Goal: Task Accomplishment & Management: Complete application form

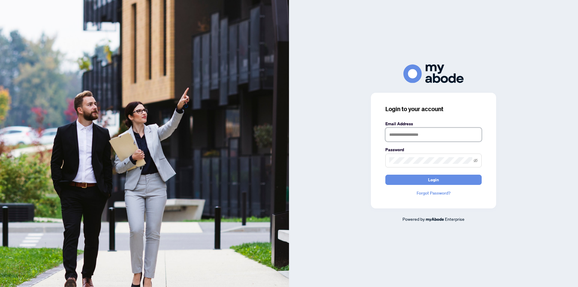
click at [399, 136] on input "text" at bounding box center [433, 135] width 96 height 14
type input "**********"
click at [385, 174] on button "Login" at bounding box center [433, 179] width 96 height 10
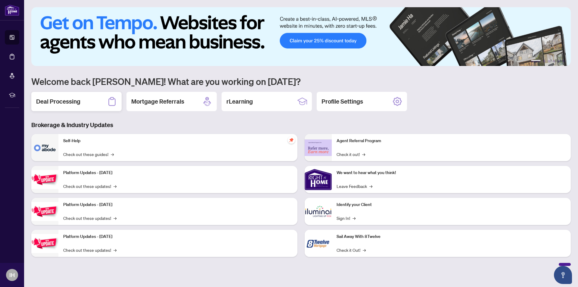
click at [66, 103] on h2 "Deal Processing" at bounding box center [58, 101] width 44 height 8
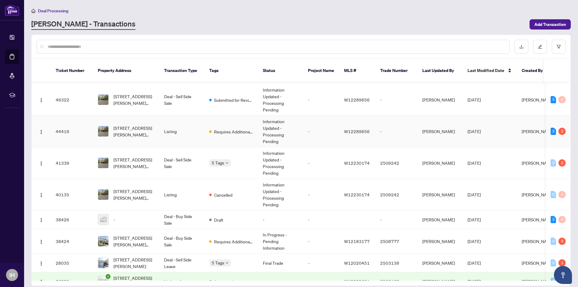
scroll to position [60, 0]
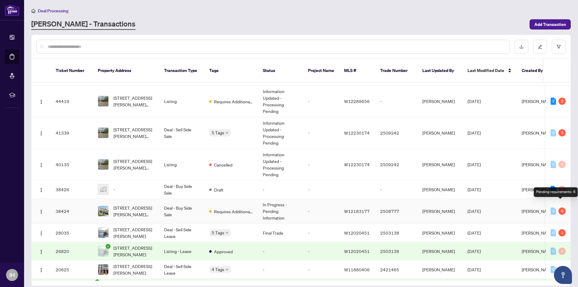
click at [560, 207] on div "6" at bounding box center [561, 210] width 7 height 7
click at [555, 193] on div "Pending requirements: 6" at bounding box center [555, 192] width 44 height 10
click at [226, 208] on span "Requires Additional Docs" at bounding box center [233, 211] width 39 height 7
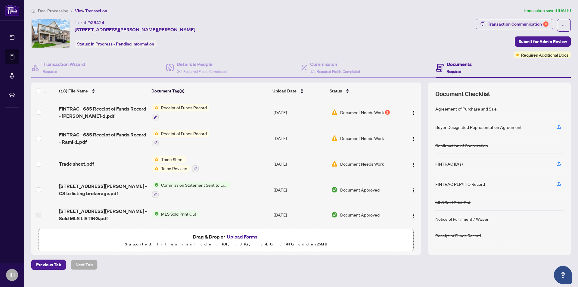
click at [176, 166] on span "To be Revised" at bounding box center [174, 168] width 31 height 7
click at [165, 198] on span "To be Revised" at bounding box center [163, 196] width 31 height 7
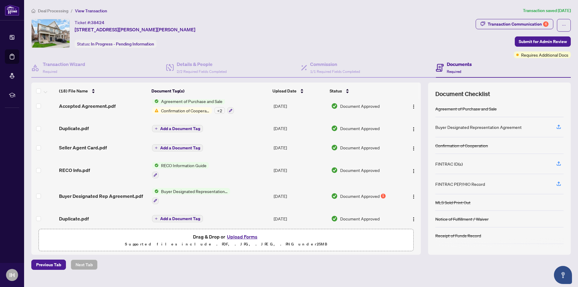
scroll to position [241, 0]
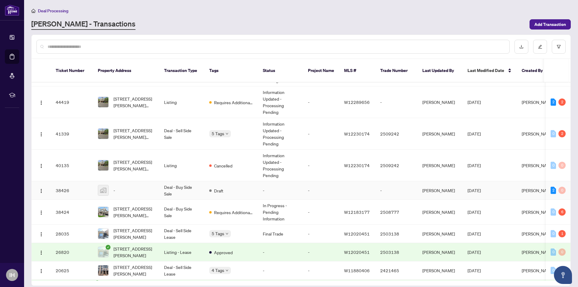
scroll to position [60, 0]
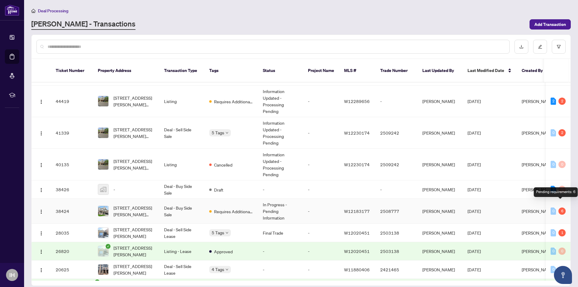
click at [558, 207] on div "6" at bounding box center [561, 210] width 7 height 7
click at [562, 193] on div "Pending requirements: 6" at bounding box center [555, 192] width 44 height 10
click at [556, 191] on div "Pending requirements: 6" at bounding box center [555, 192] width 44 height 10
click at [561, 207] on div "6" at bounding box center [561, 210] width 7 height 7
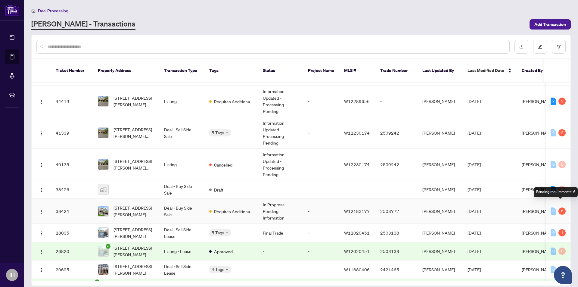
click at [561, 207] on div "6" at bounding box center [561, 210] width 7 height 7
click at [217, 208] on span "Requires Additional Docs" at bounding box center [233, 211] width 39 height 7
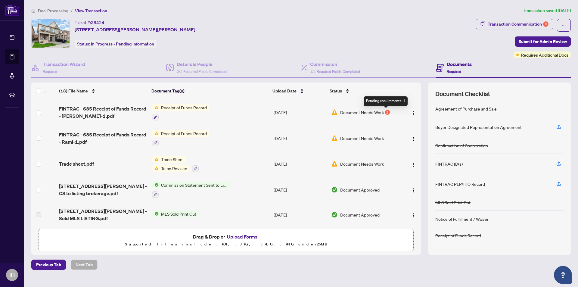
click at [387, 113] on div "1" at bounding box center [387, 112] width 5 height 5
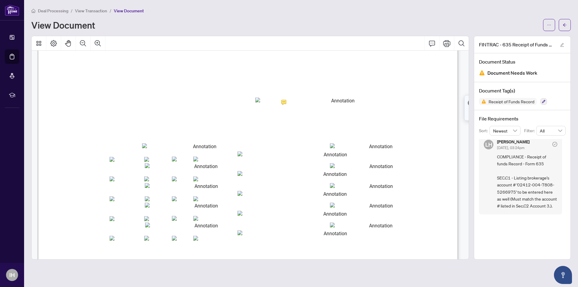
scroll to position [11, 0]
drag, startPoint x: 514, startPoint y: 185, endPoint x: 517, endPoint y: 178, distance: 7.7
click at [517, 178] on span "COMPLIANCE - Receipt of funds Record - Form 635 SEC.C1 - Listing brokerage's ac…" at bounding box center [527, 181] width 60 height 56
copy span "'02412-004-7808-5266975"
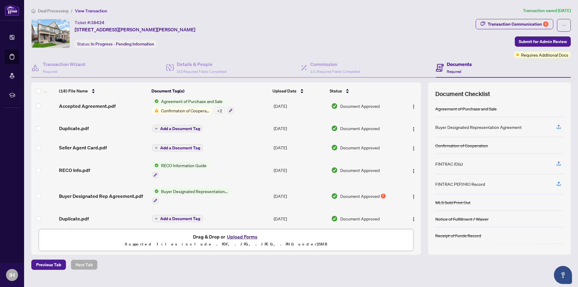
scroll to position [241, 0]
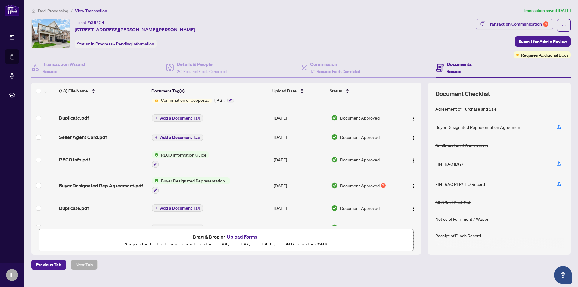
click at [239, 236] on button "Upload Forms" at bounding box center [242, 237] width 34 height 8
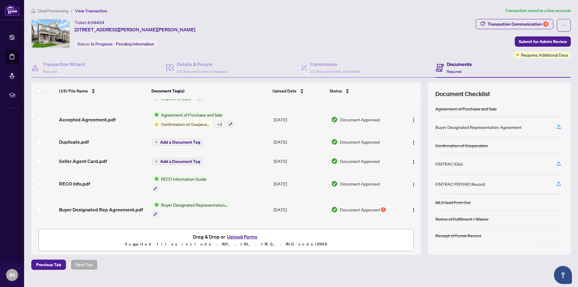
click at [243, 238] on button "Upload Forms" at bounding box center [242, 237] width 34 height 8
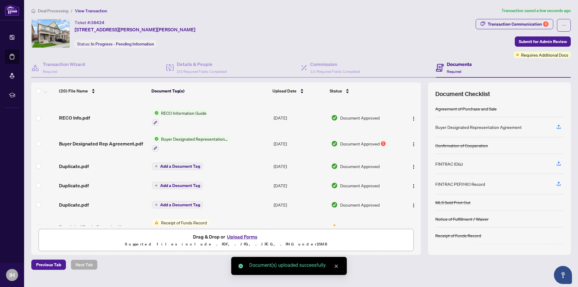
scroll to position [331, 0]
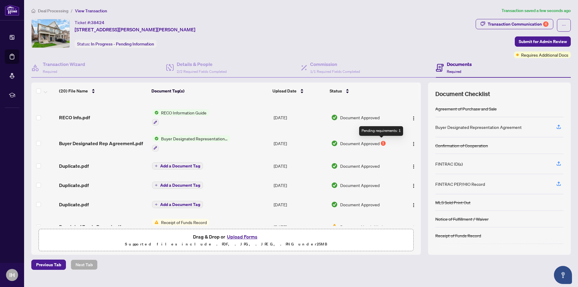
click at [381, 142] on div "1" at bounding box center [383, 143] width 5 height 5
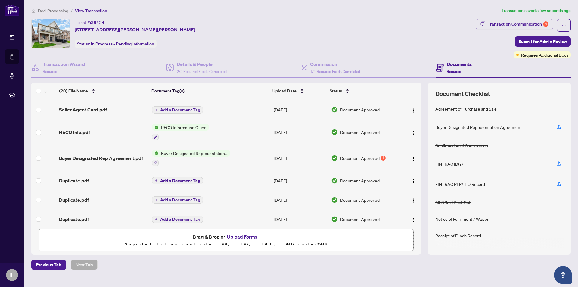
scroll to position [331, 0]
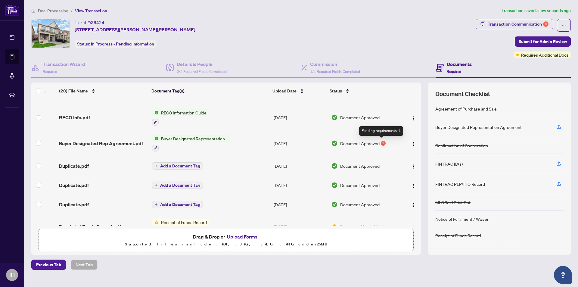
click at [381, 142] on div "1" at bounding box center [383, 143] width 5 height 5
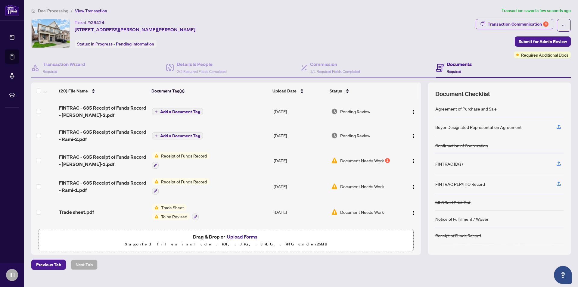
scroll to position [30, 0]
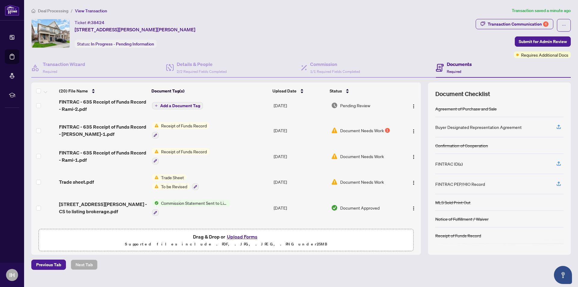
click at [354, 182] on span "Document Needs Work" at bounding box center [362, 181] width 44 height 7
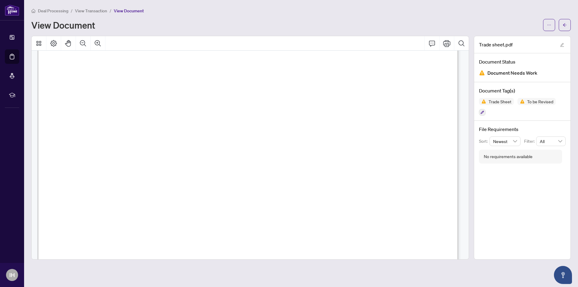
scroll to position [90, 0]
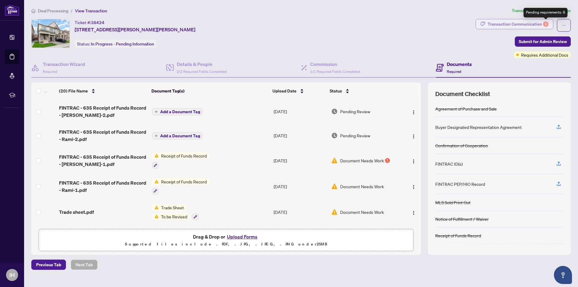
click at [546, 24] on div "6" at bounding box center [545, 23] width 5 height 5
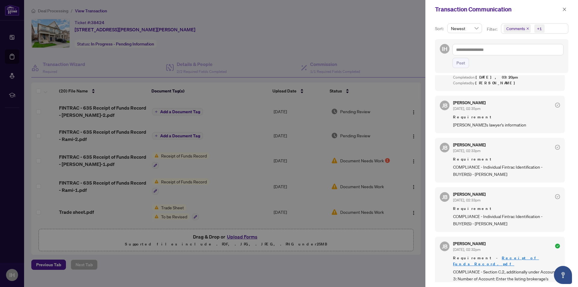
scroll to position [280, 0]
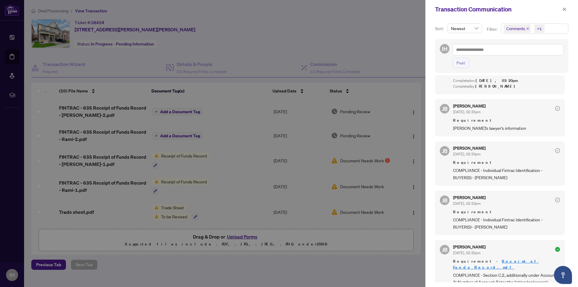
click at [379, 41] on div at bounding box center [289, 143] width 578 height 287
click at [565, 9] on icon "close" at bounding box center [564, 9] width 4 height 4
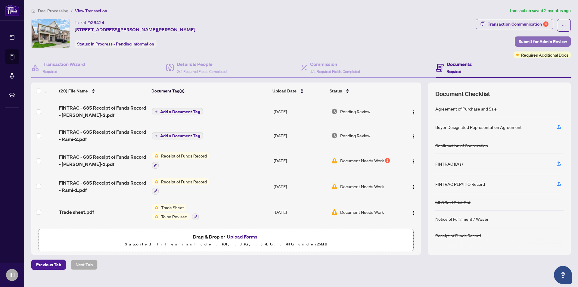
click at [541, 41] on span "Submit for Admin Review" at bounding box center [542, 42] width 48 height 10
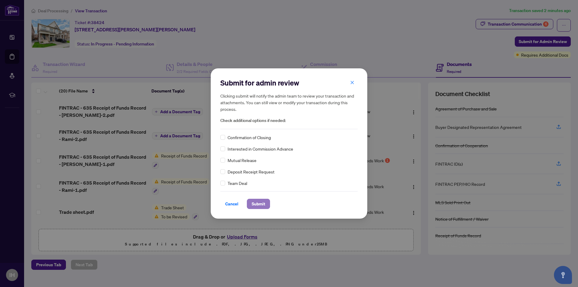
click at [263, 205] on span "Submit" at bounding box center [258, 204] width 14 height 10
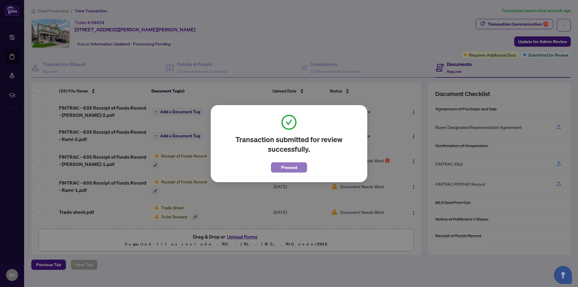
click at [292, 166] on span "Proceed" at bounding box center [289, 167] width 16 height 10
